Goal: Find specific page/section: Find specific page/section

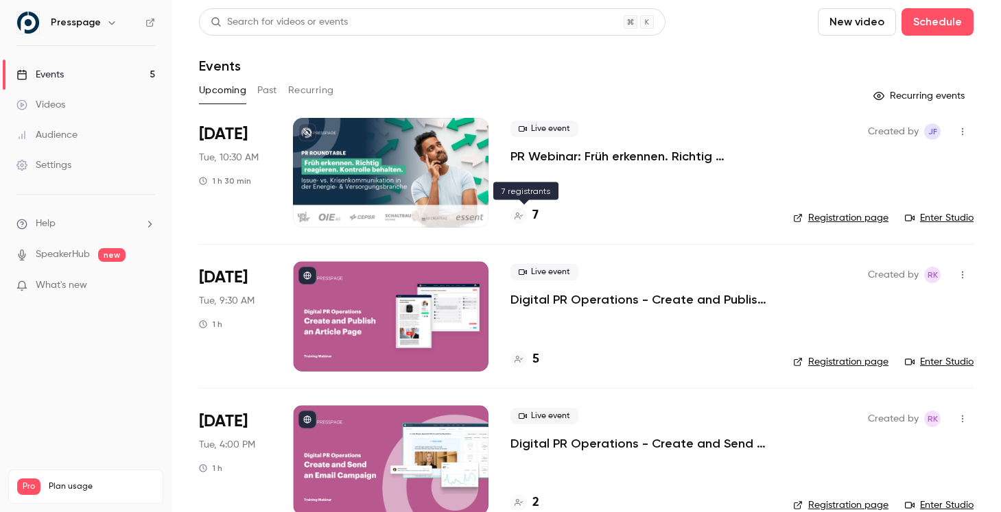
click at [538, 221] on h4 "7" at bounding box center [535, 215] width 6 height 19
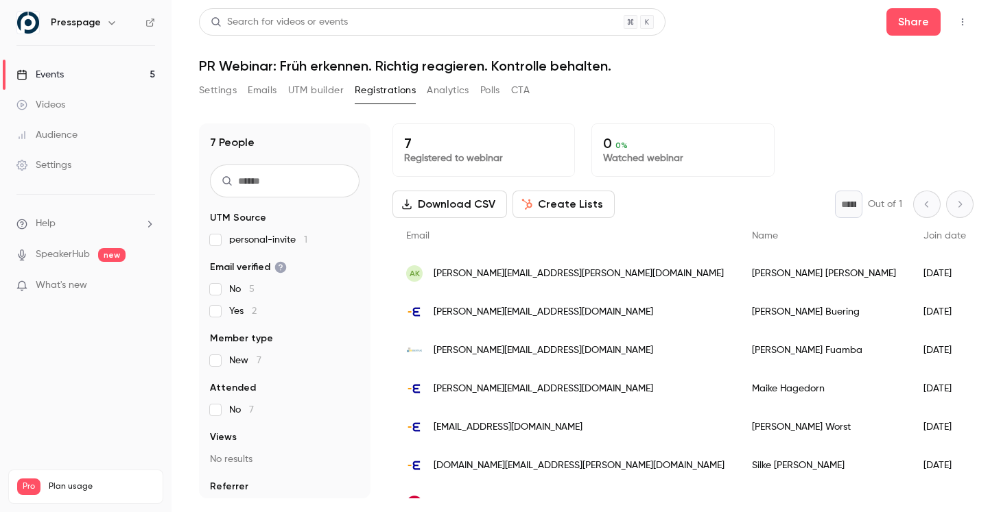
scroll to position [25, 0]
